Goal: Transaction & Acquisition: Purchase product/service

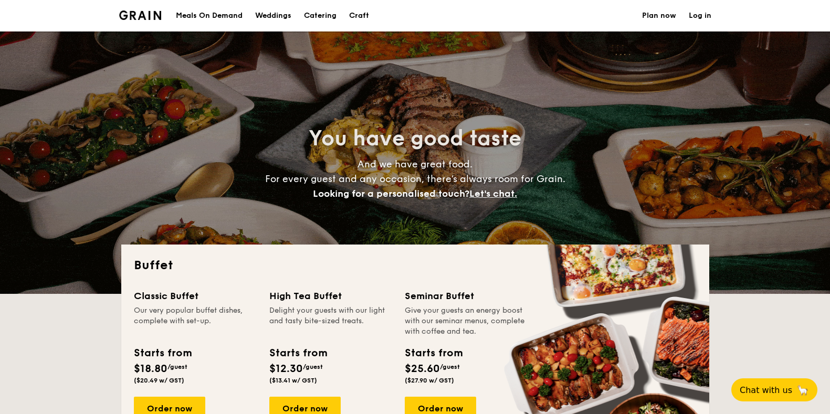
select select
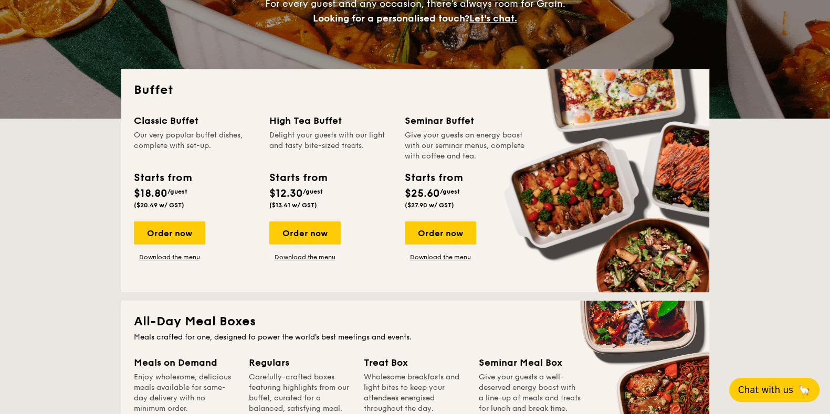
click at [764, 397] on button "Chat with us 🦙" at bounding box center [775, 390] width 90 height 24
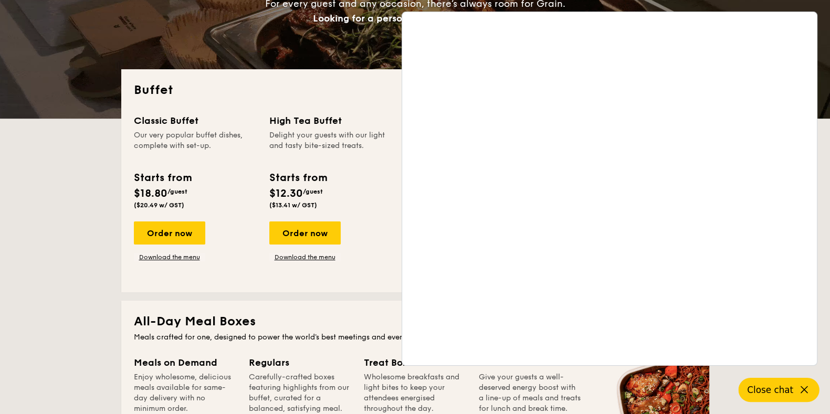
click at [791, 388] on span "Close chat" at bounding box center [770, 390] width 46 height 11
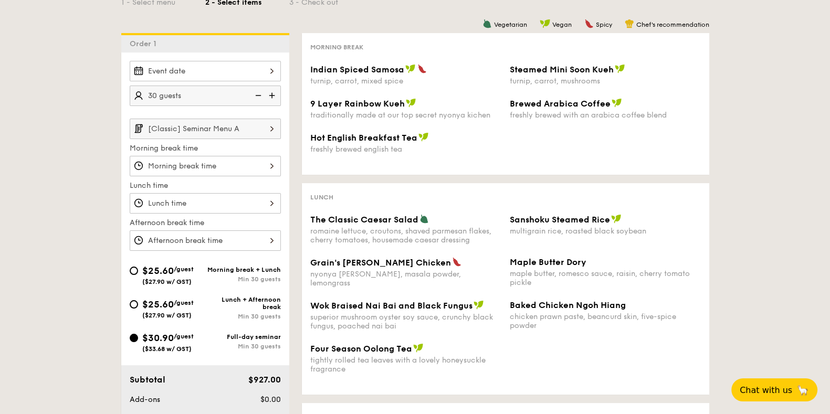
scroll to position [197, 0]
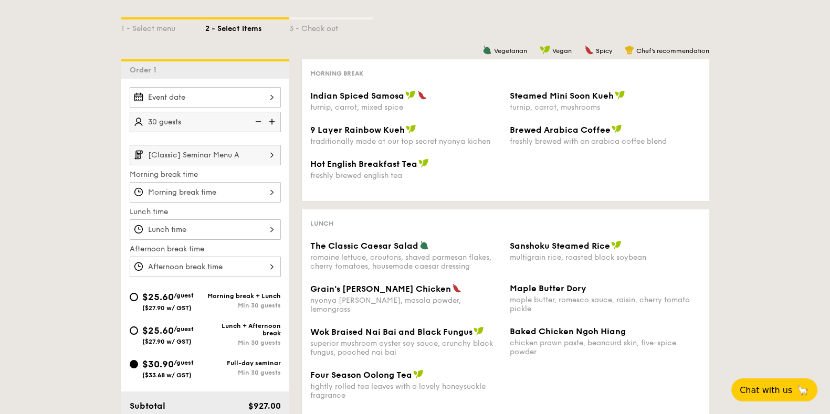
click at [254, 97] on div at bounding box center [205, 97] width 151 height 20
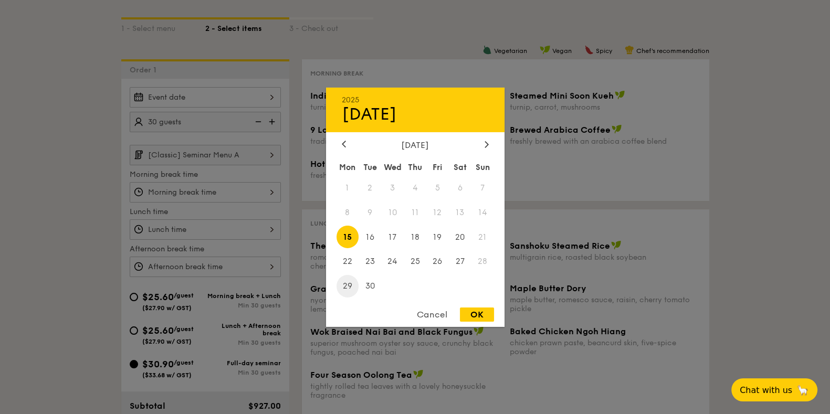
click at [352, 281] on span "29" at bounding box center [348, 286] width 23 height 23
click at [474, 324] on div "Cancel OK" at bounding box center [415, 317] width 179 height 19
click at [480, 315] on div "OK" at bounding box center [477, 315] width 34 height 14
type input "Sep 29, 2025"
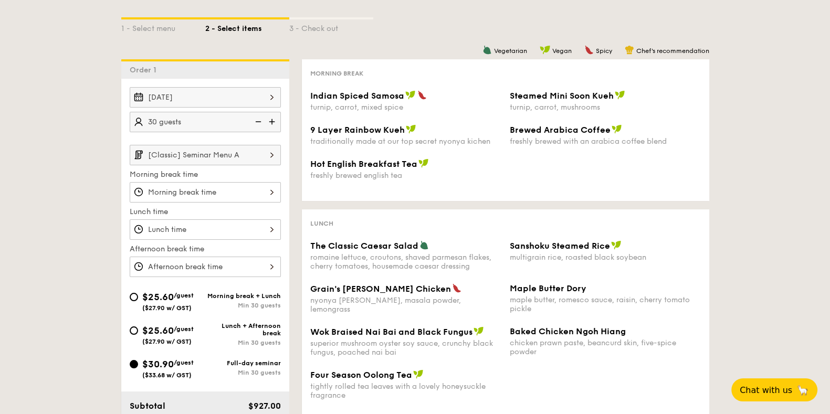
click at [270, 122] on img at bounding box center [273, 122] width 16 height 20
type input "35 guests"
click at [260, 160] on input "[Classic] Seminar Menu A" at bounding box center [205, 155] width 151 height 20
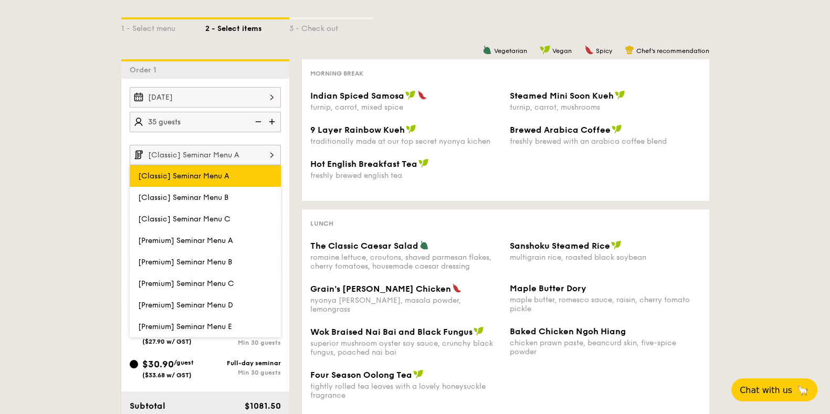
click at [217, 174] on span "[Classic] Seminar Menu A" at bounding box center [183, 176] width 91 height 9
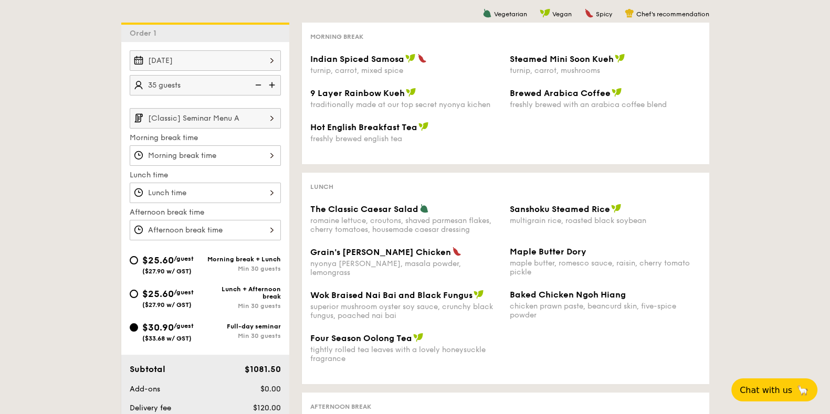
scroll to position [262, 0]
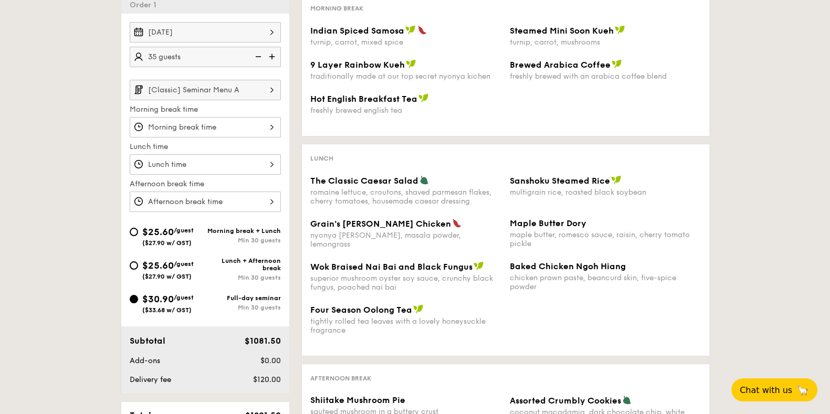
click at [220, 128] on div at bounding box center [205, 127] width 151 height 20
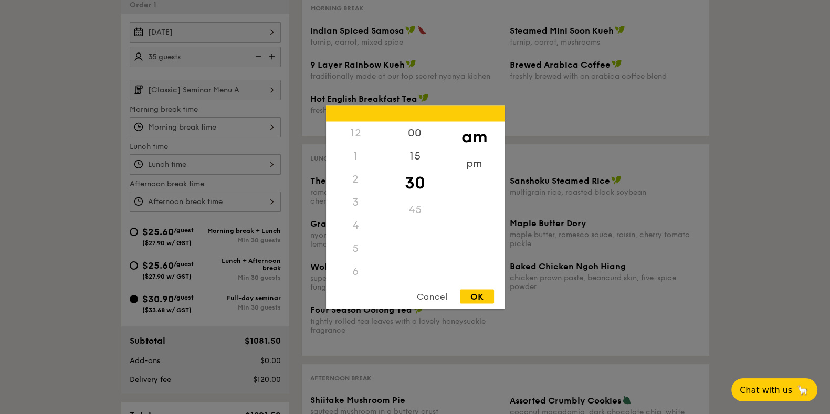
scroll to position [116, 0]
click at [356, 201] on div "8" at bounding box center [355, 205] width 59 height 30
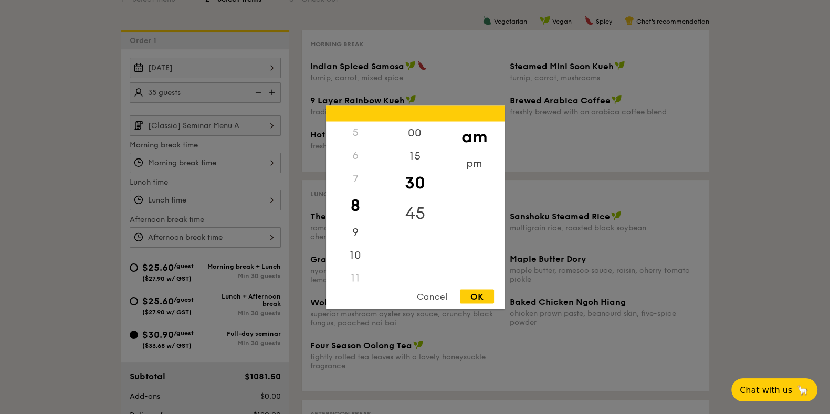
scroll to position [197, 0]
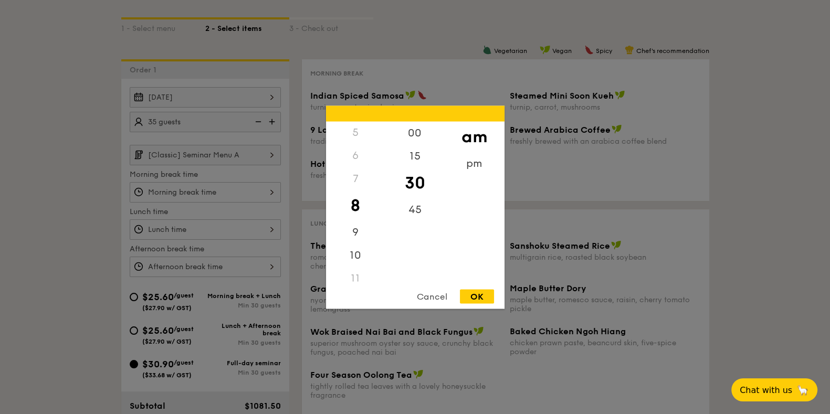
click at [361, 181] on div "7" at bounding box center [355, 178] width 59 height 23
click at [354, 182] on div "7" at bounding box center [355, 178] width 59 height 23
click at [354, 177] on div "7" at bounding box center [355, 178] width 59 height 23
drag, startPoint x: 355, startPoint y: 212, endPoint x: 356, endPoint y: 242, distance: 30.0
click at [356, 242] on div "12 1 2 3 4 5 6 7 8 9 10 11" at bounding box center [355, 201] width 59 height 160
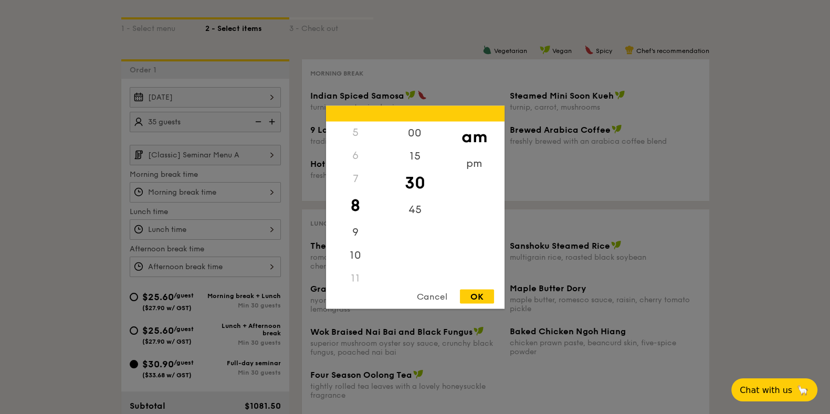
click at [354, 179] on div "7" at bounding box center [355, 178] width 59 height 23
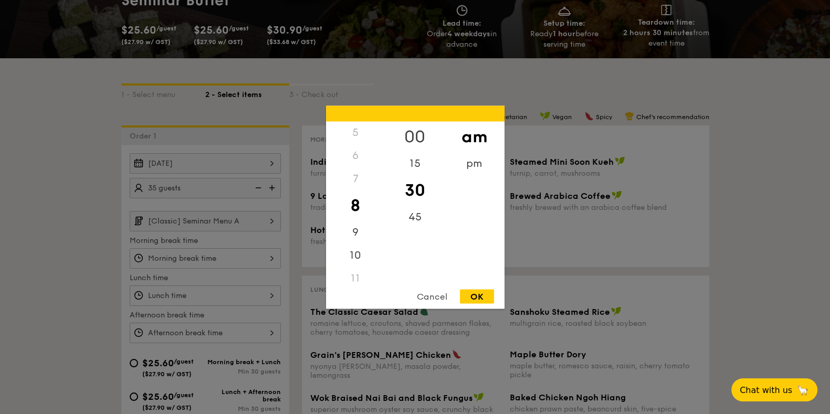
click at [417, 138] on div "00" at bounding box center [415, 136] width 59 height 30
click at [355, 177] on div "7" at bounding box center [355, 178] width 59 height 23
click at [476, 293] on div "OK" at bounding box center [477, 296] width 34 height 14
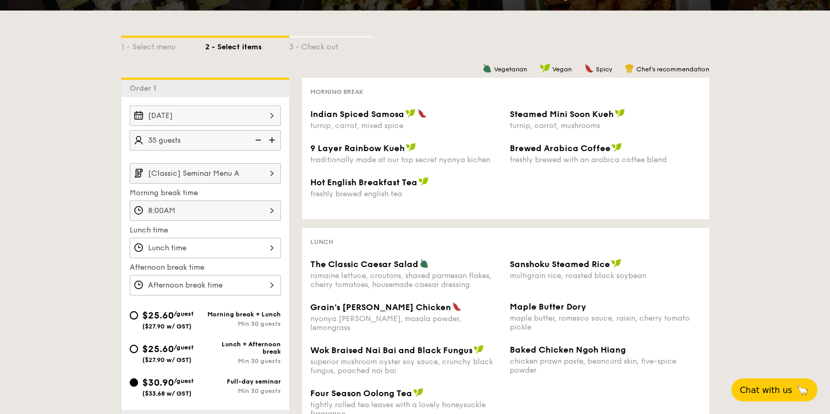
scroll to position [197, 0]
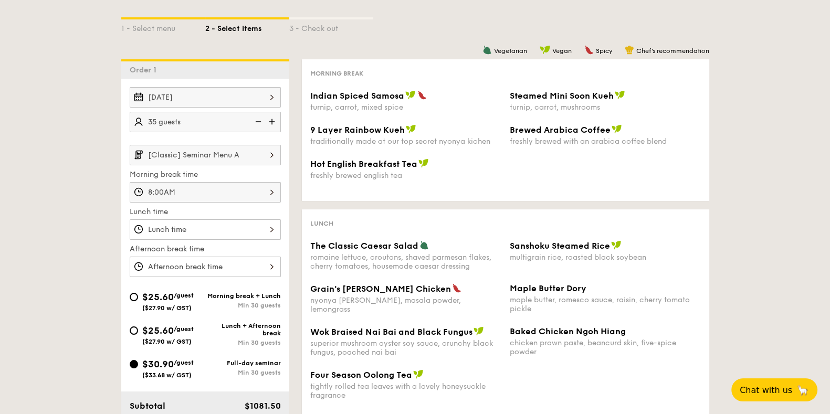
click at [228, 227] on div "12 1 2 3 4 5 6 7 8 9 10 11 00 15 30 45 am pm Cancel OK" at bounding box center [205, 230] width 151 height 20
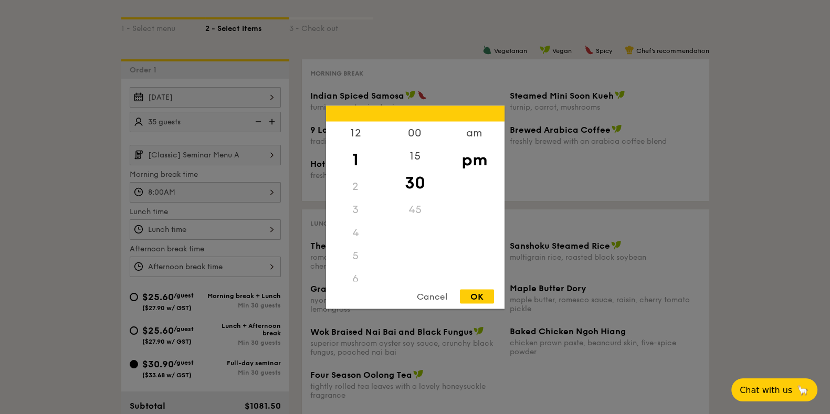
click at [432, 300] on div "Cancel" at bounding box center [432, 296] width 51 height 14
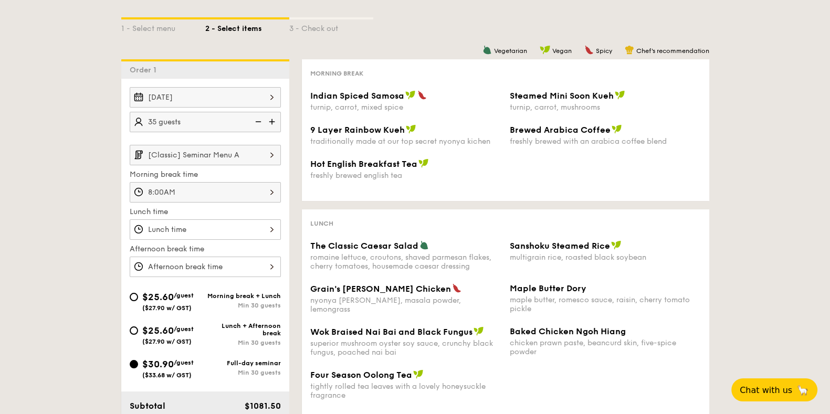
click at [186, 188] on div "8:00AM" at bounding box center [205, 192] width 151 height 20
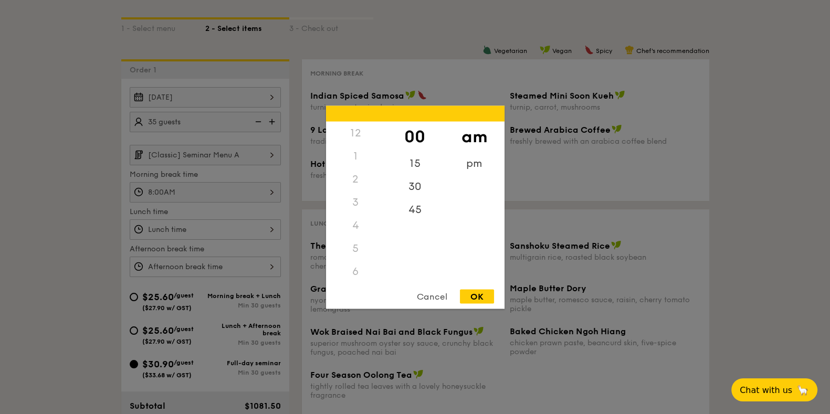
scroll to position [70, 0]
click at [420, 169] on div "15" at bounding box center [415, 167] width 59 height 30
click at [481, 294] on div "OK" at bounding box center [477, 296] width 34 height 14
type input "8:15AM"
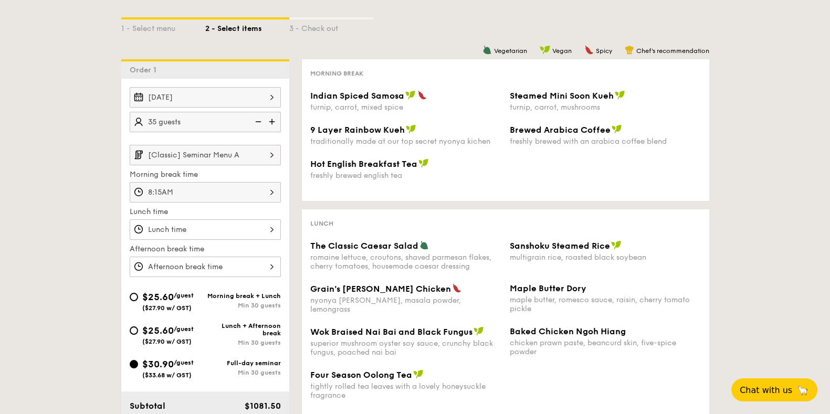
click at [218, 224] on div at bounding box center [205, 230] width 151 height 20
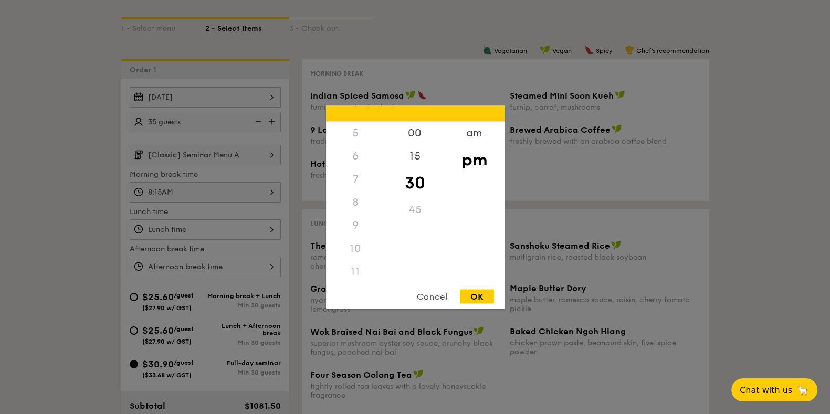
scroll to position [126, 0]
click at [350, 269] on div "11" at bounding box center [355, 269] width 59 height 23
click at [363, 263] on div "11" at bounding box center [355, 269] width 59 height 23
click at [359, 269] on div "11" at bounding box center [355, 269] width 59 height 23
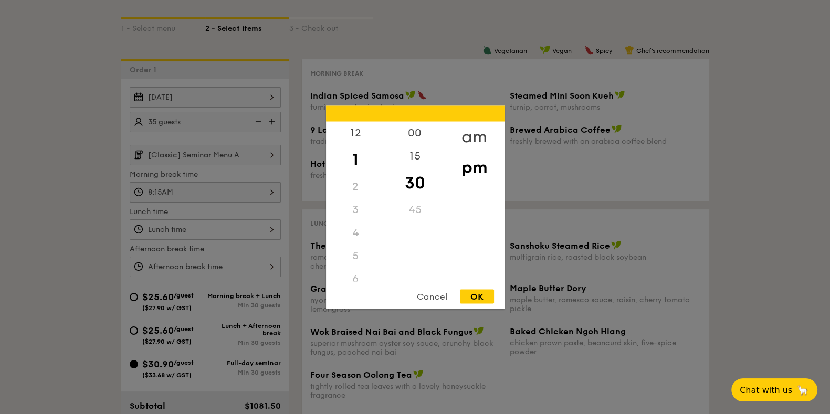
click at [486, 132] on div "am" at bounding box center [474, 136] width 59 height 30
click at [355, 266] on div "11" at bounding box center [355, 273] width 59 height 30
click at [464, 297] on div "OK" at bounding box center [477, 296] width 34 height 14
type input "11:30AM"
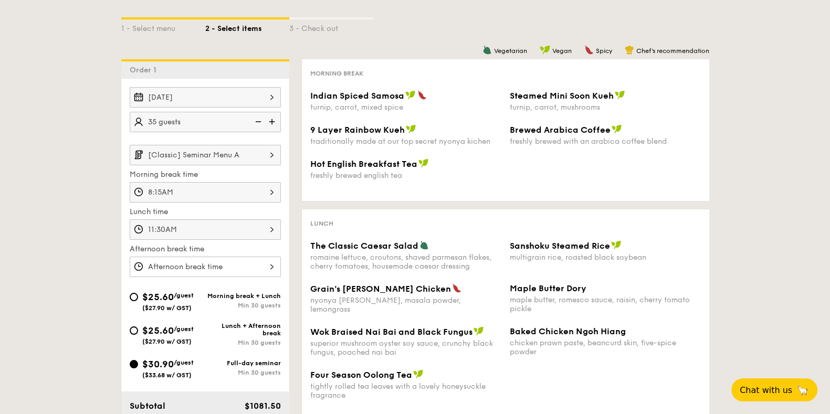
click at [235, 268] on div at bounding box center [205, 267] width 151 height 20
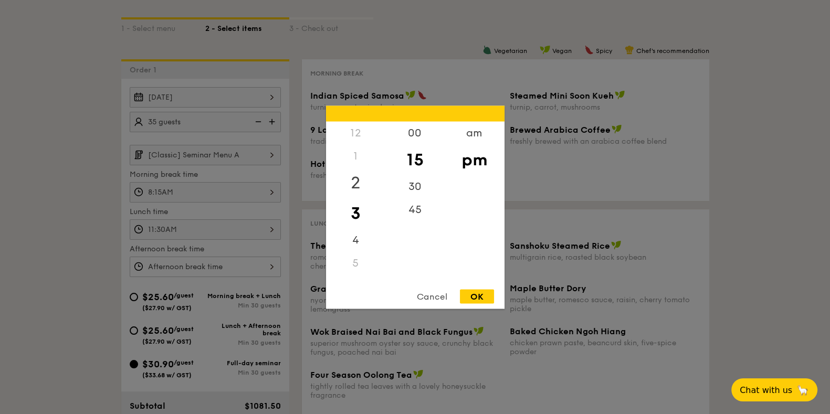
click at [357, 175] on div "2" at bounding box center [355, 183] width 59 height 30
click at [421, 193] on div "30" at bounding box center [415, 190] width 59 height 30
click at [481, 293] on div "OK" at bounding box center [477, 296] width 34 height 14
type input "2:30PM"
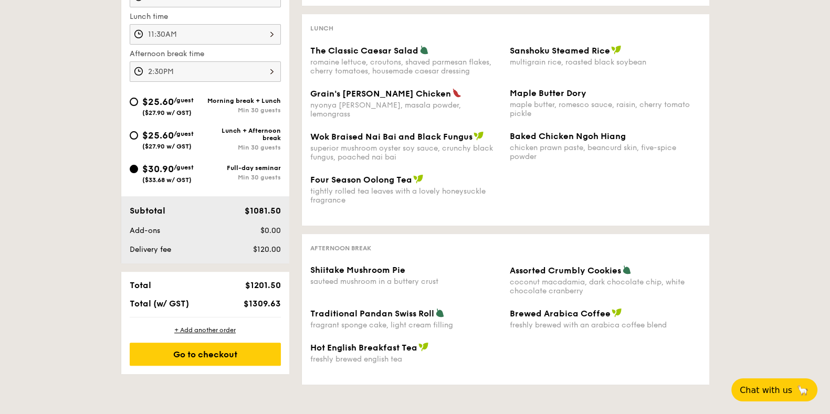
scroll to position [394, 0]
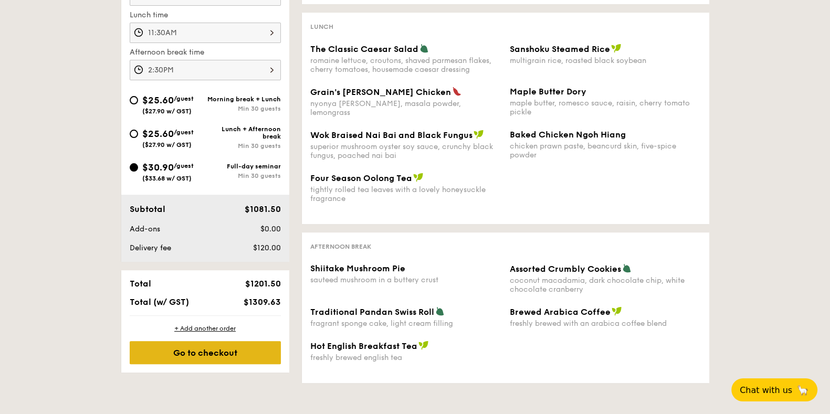
click at [217, 347] on div "Go to checkout" at bounding box center [205, 352] width 151 height 23
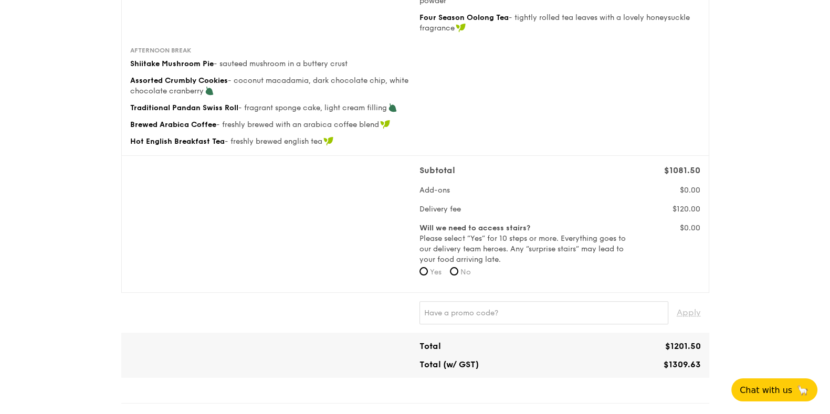
scroll to position [525, 0]
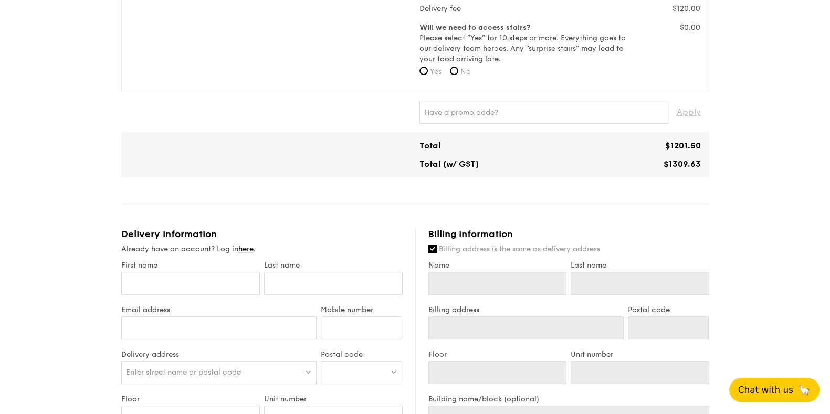
click at [761, 388] on span "Chat with us" at bounding box center [766, 390] width 55 height 11
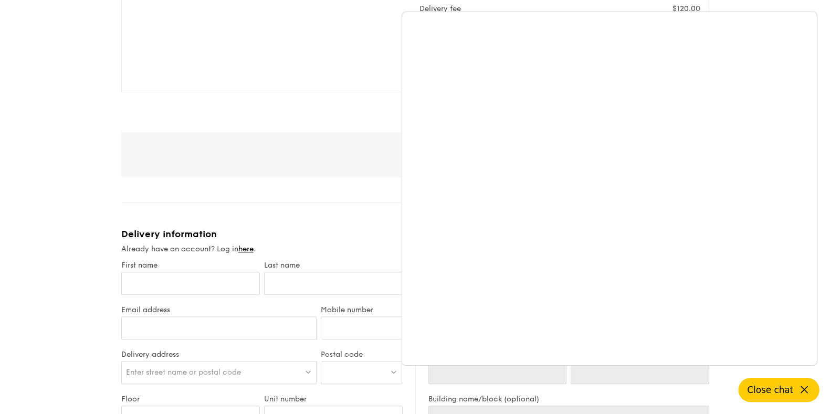
click at [801, 390] on icon at bounding box center [804, 390] width 13 height 13
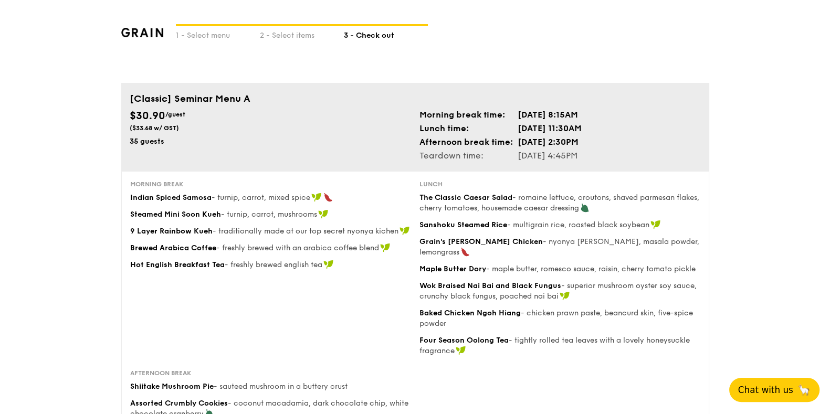
scroll to position [0, 0]
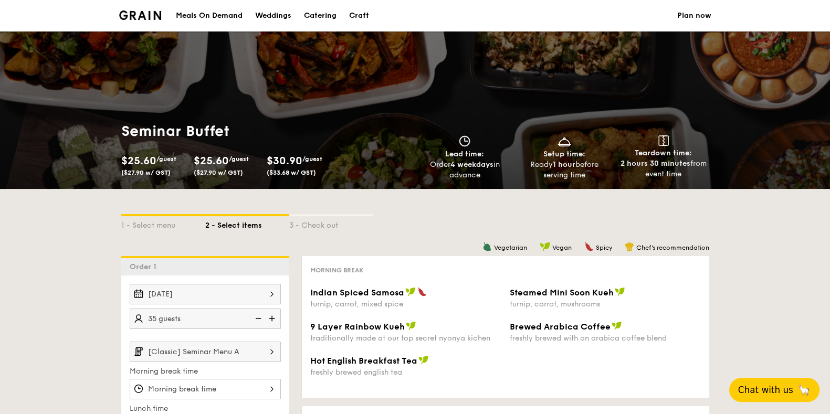
click at [217, 15] on div "Meals On Demand" at bounding box center [209, 16] width 67 height 32
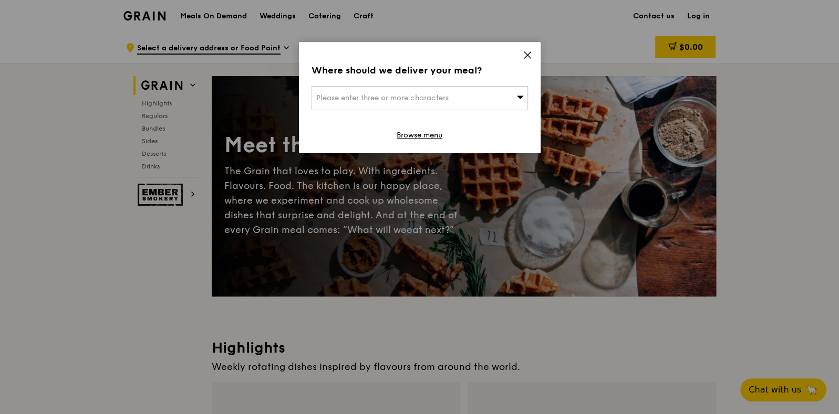
click at [528, 53] on icon at bounding box center [527, 54] width 9 height 9
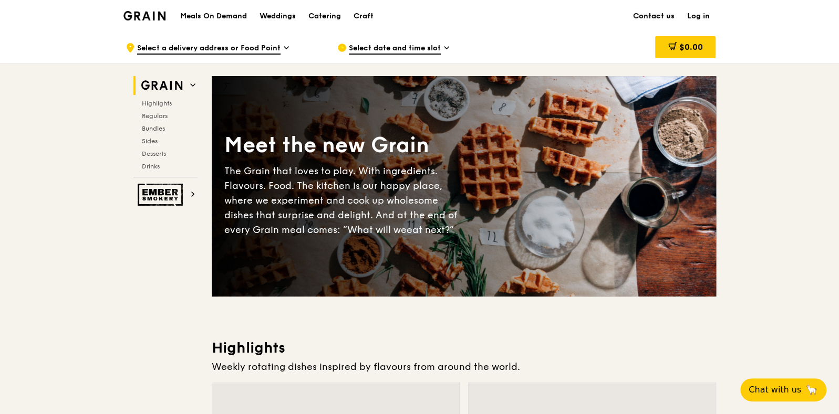
click at [659, 12] on link "Contact us" at bounding box center [654, 17] width 54 height 32
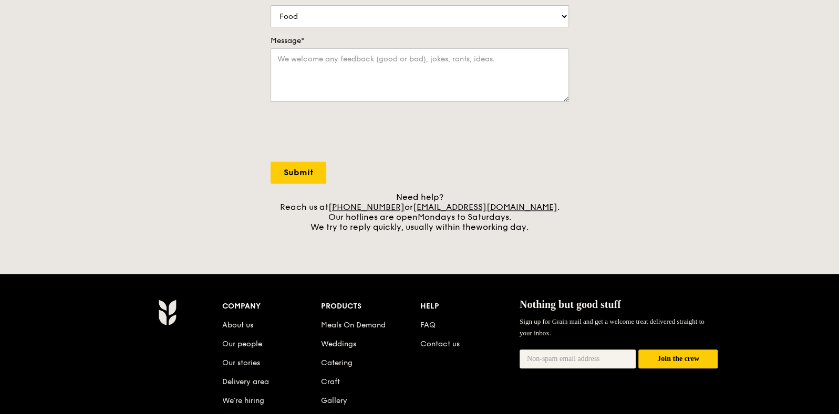
scroll to position [262, 0]
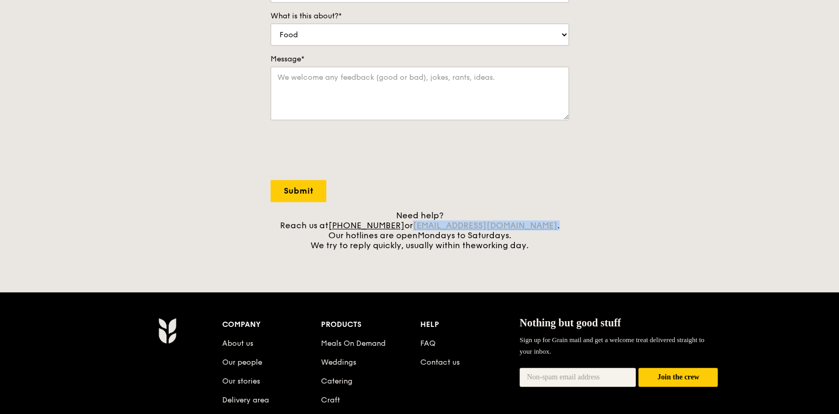
drag, startPoint x: 543, startPoint y: 225, endPoint x: 429, endPoint y: 226, distance: 114.0
click at [429, 226] on div "Need help? Reach us at +65 3163 5335 or concierge@grain.com.sg . Our hotlines a…" at bounding box center [420, 231] width 298 height 40
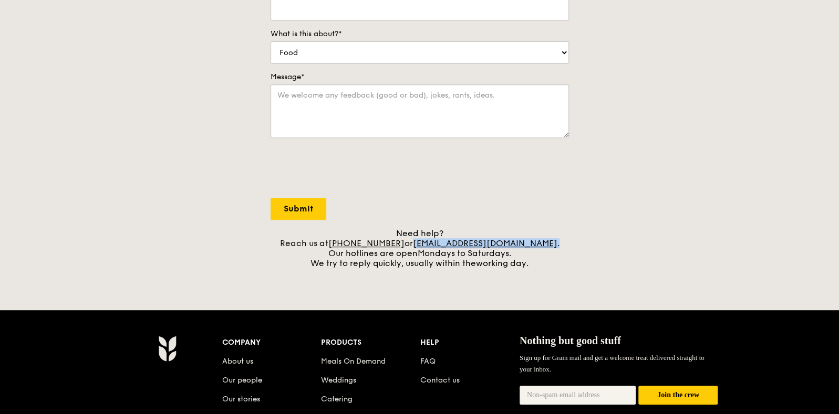
scroll to position [328, 0]
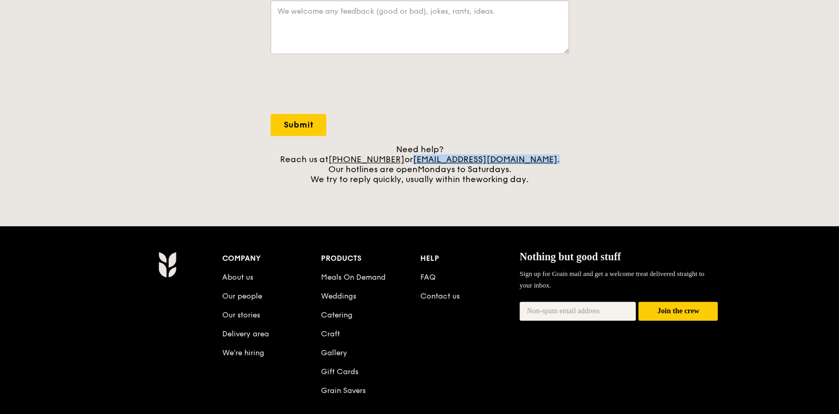
copy div "concierge@grain.com.sg ."
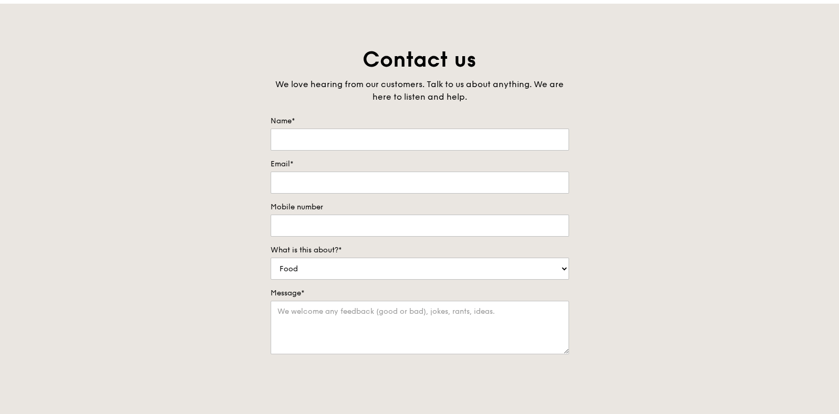
scroll to position [0, 0]
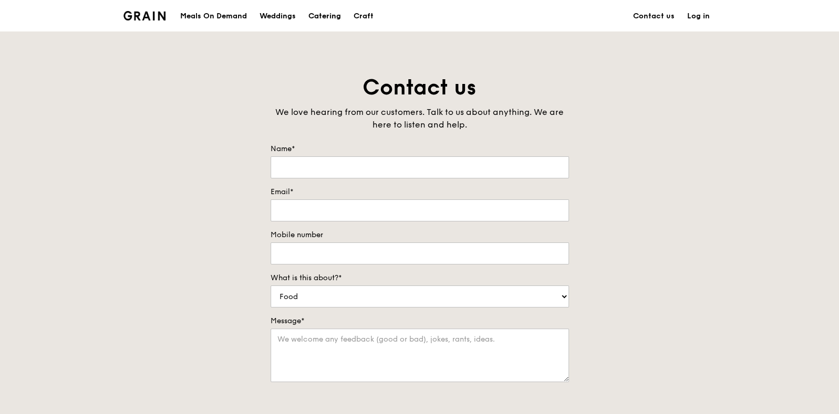
click at [318, 17] on div "Catering" at bounding box center [324, 17] width 33 height 32
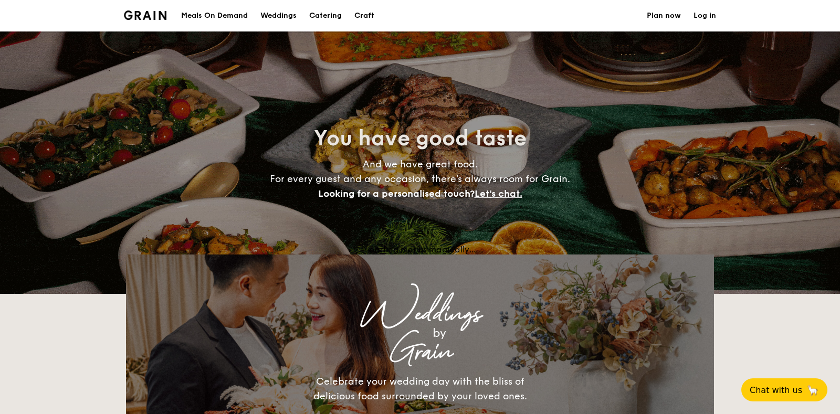
select select
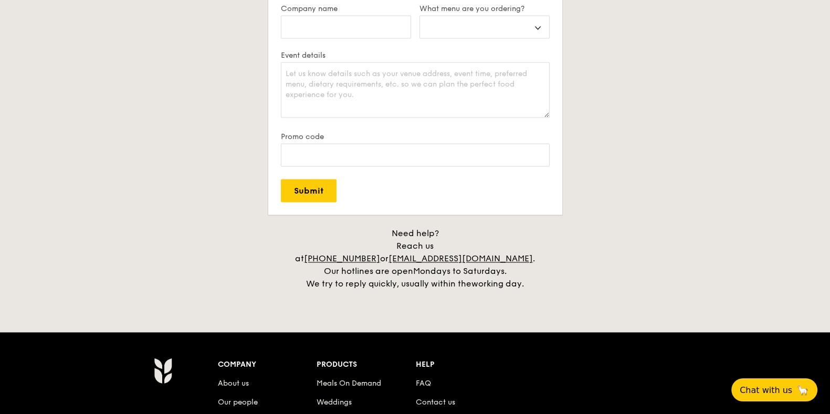
scroll to position [2035, 0]
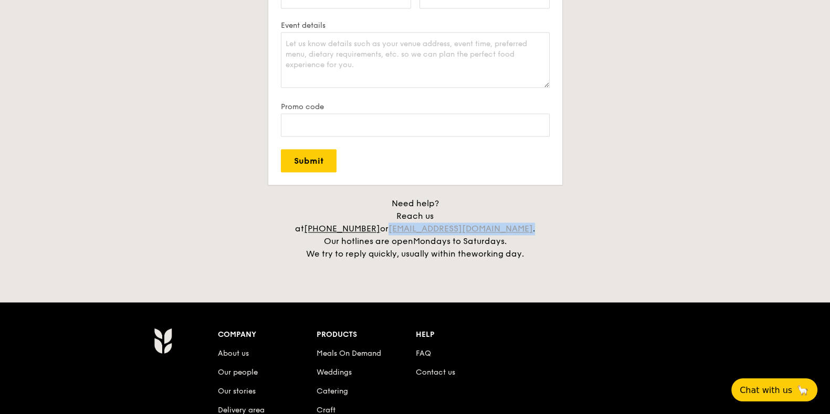
drag, startPoint x: 549, startPoint y: 214, endPoint x: 425, endPoint y: 218, distance: 123.5
click at [425, 219] on h4 "Need help? Reach us at +65 3163 5335 or concierge@grain.com.sg . Our hotlines a…" at bounding box center [415, 228] width 588 height 63
copy div "concierge@grain.com.sg ."
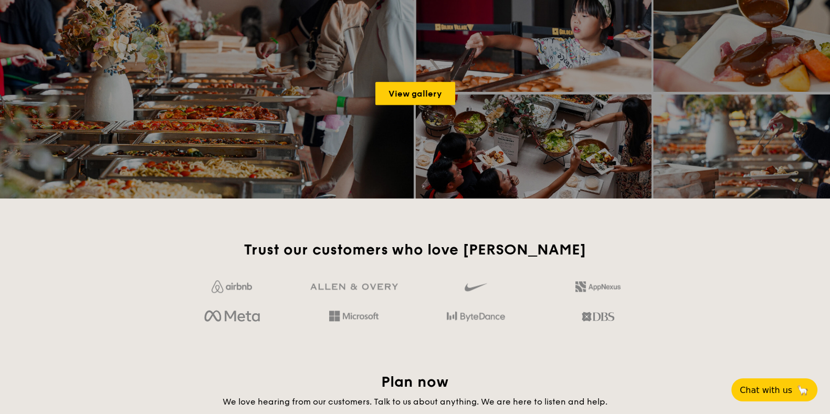
scroll to position [1379, 0]
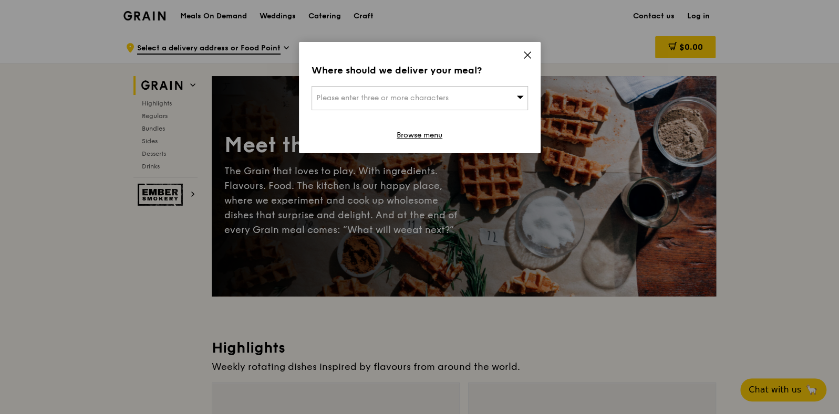
click at [529, 56] on icon at bounding box center [527, 54] width 9 height 9
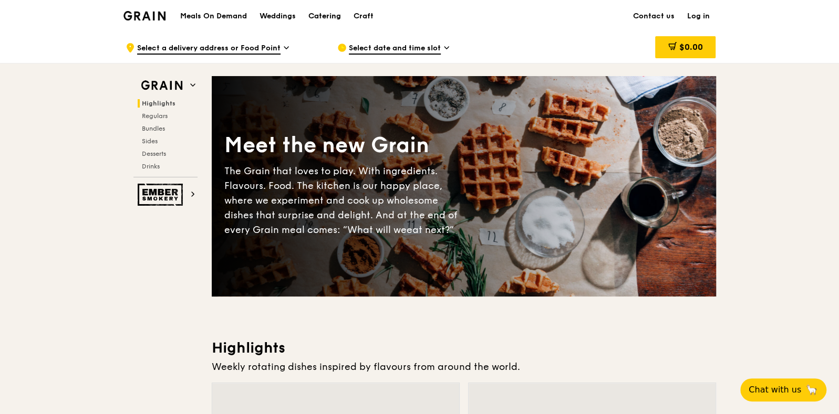
click at [320, 17] on div "Catering" at bounding box center [324, 17] width 33 height 32
click at [317, 15] on div "Catering" at bounding box center [324, 17] width 33 height 32
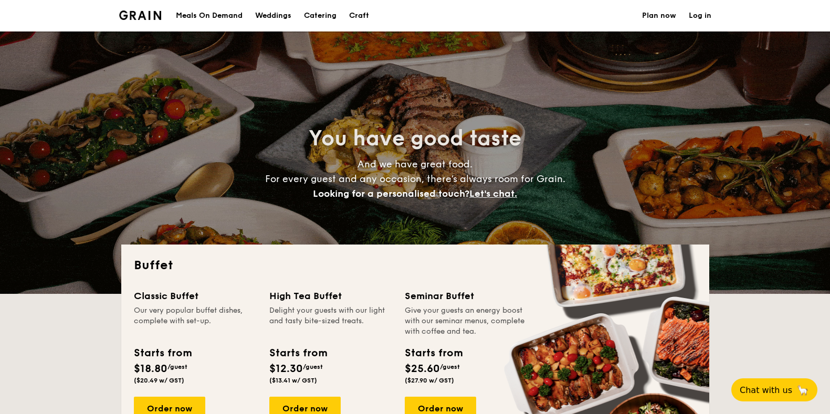
select select
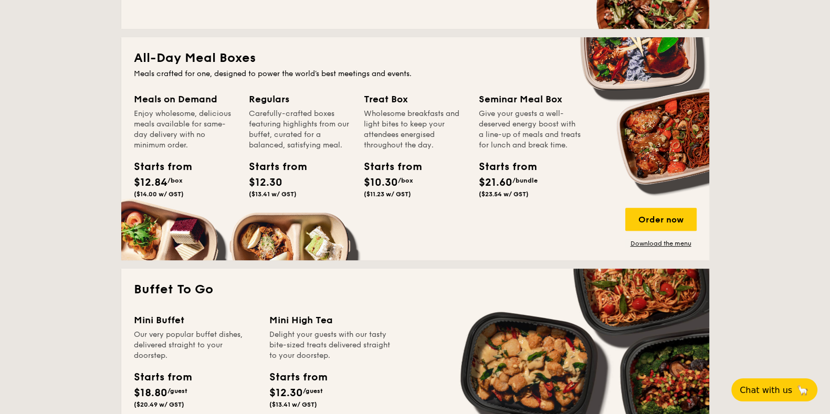
scroll to position [459, 0]
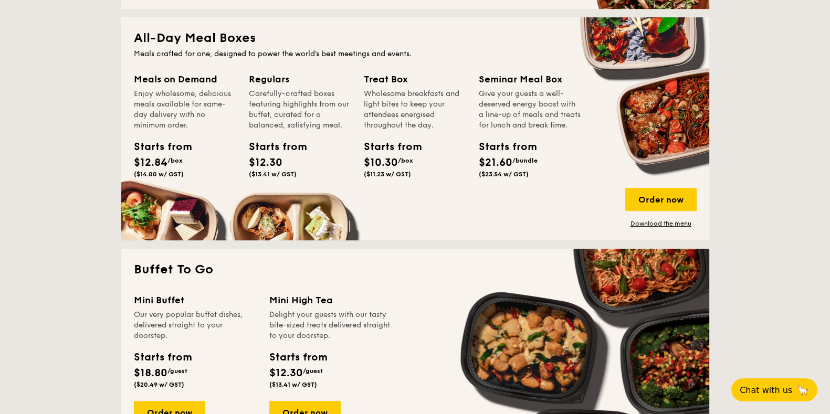
click at [196, 81] on div "Meals on Demand" at bounding box center [185, 79] width 102 height 15
click at [647, 194] on div "Order now" at bounding box center [661, 199] width 71 height 23
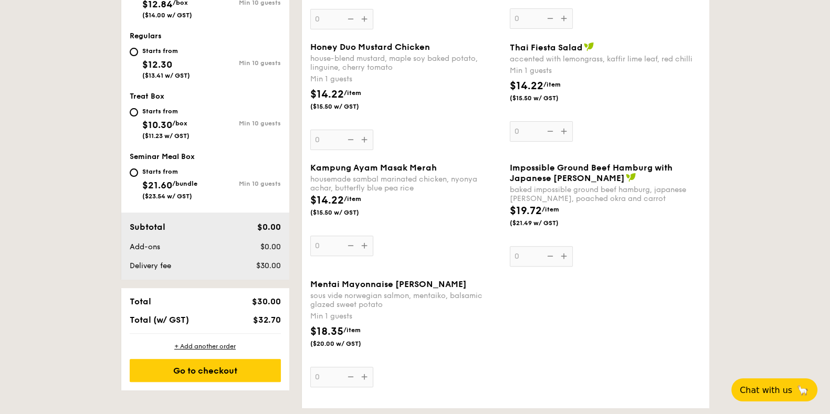
scroll to position [459, 0]
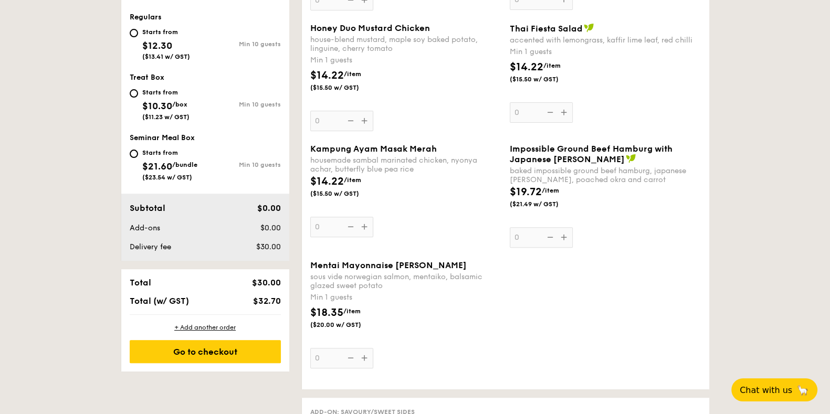
select select
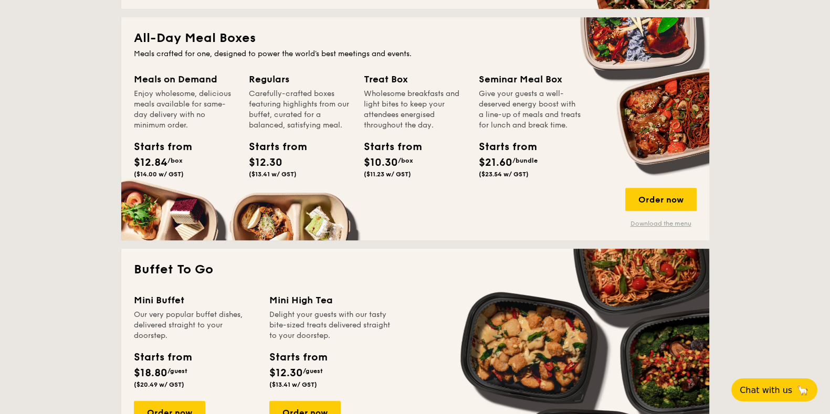
click at [643, 222] on link "Download the menu" at bounding box center [661, 224] width 71 height 8
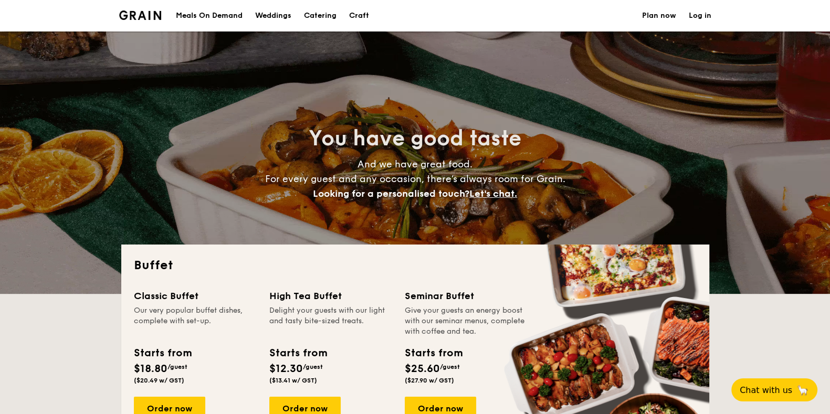
click at [316, 18] on h1 "Catering" at bounding box center [320, 16] width 33 height 32
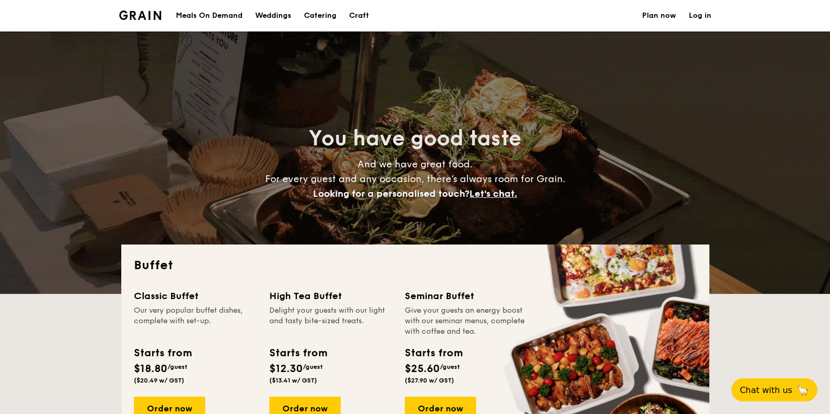
click at [320, 12] on h1 "Catering" at bounding box center [320, 16] width 33 height 32
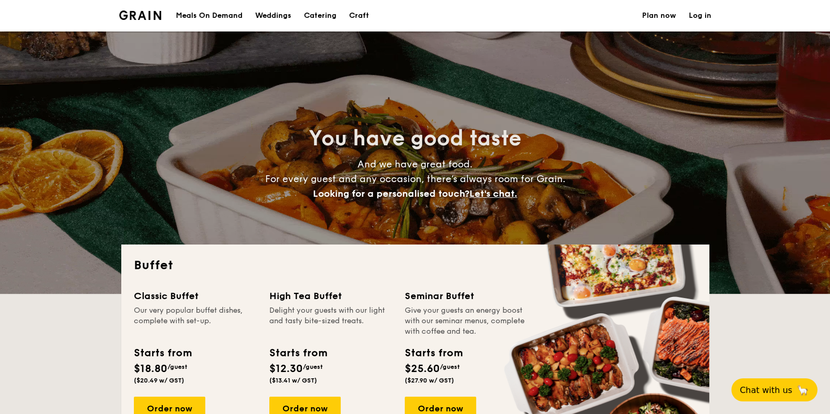
click at [321, 18] on h1 "Catering" at bounding box center [320, 16] width 33 height 32
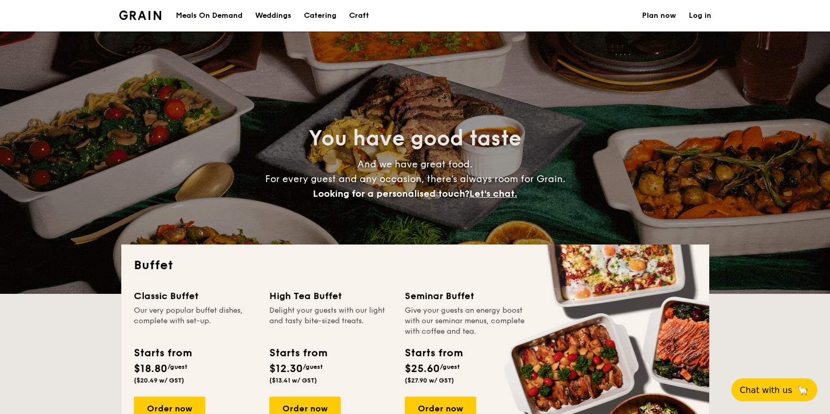
select select
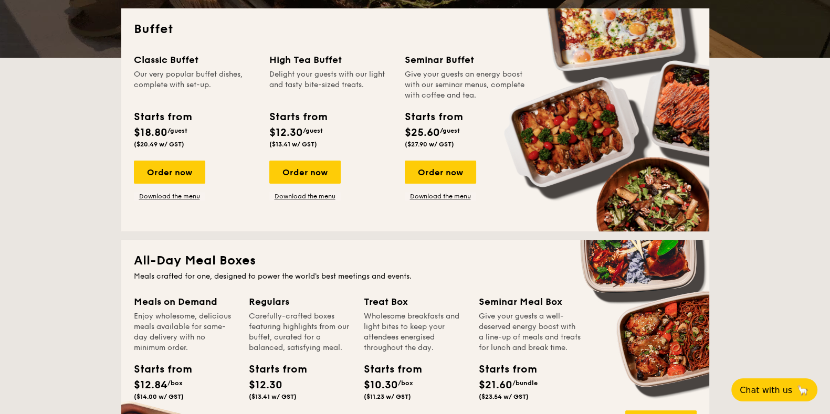
scroll to position [197, 0]
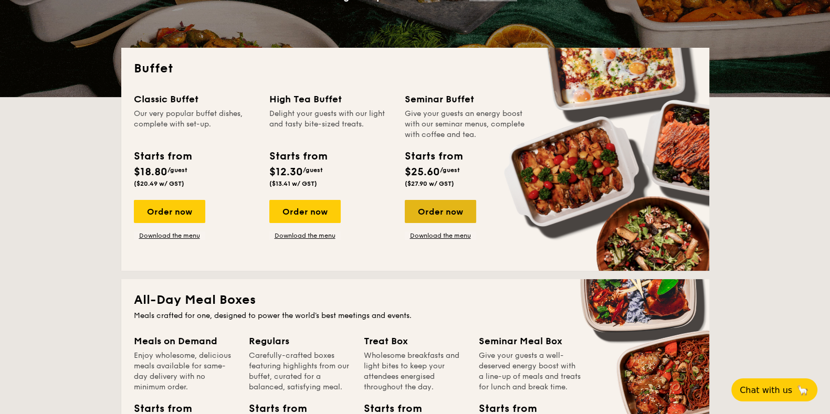
click at [448, 205] on div "Order now" at bounding box center [440, 211] width 71 height 23
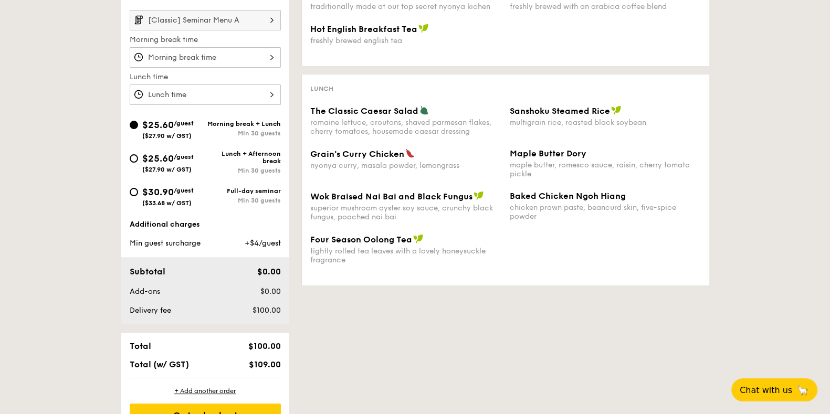
scroll to position [328, 0]
